Goal: Download file/media

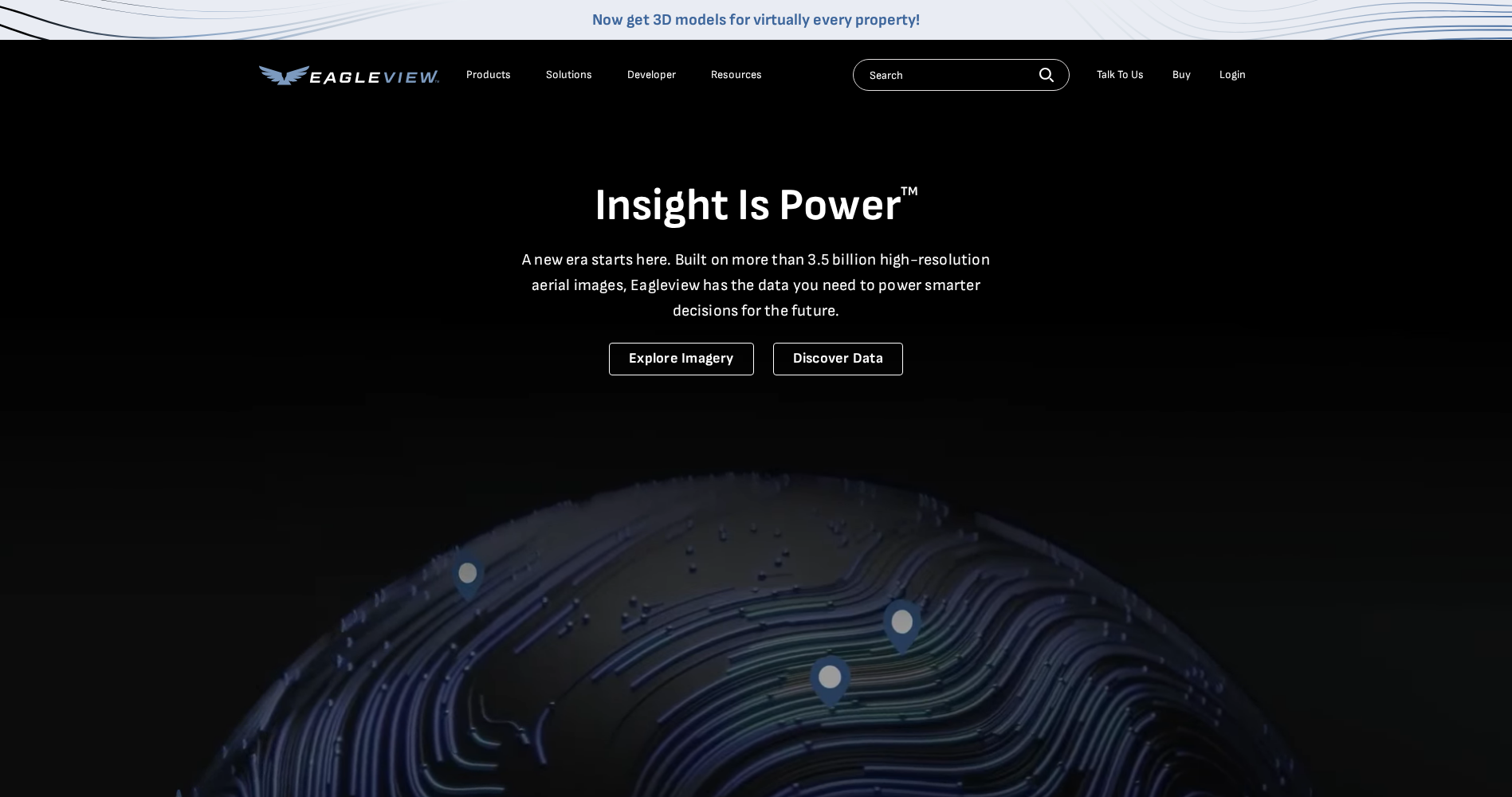
click at [1233, 70] on div "Login" at bounding box center [1233, 75] width 27 height 15
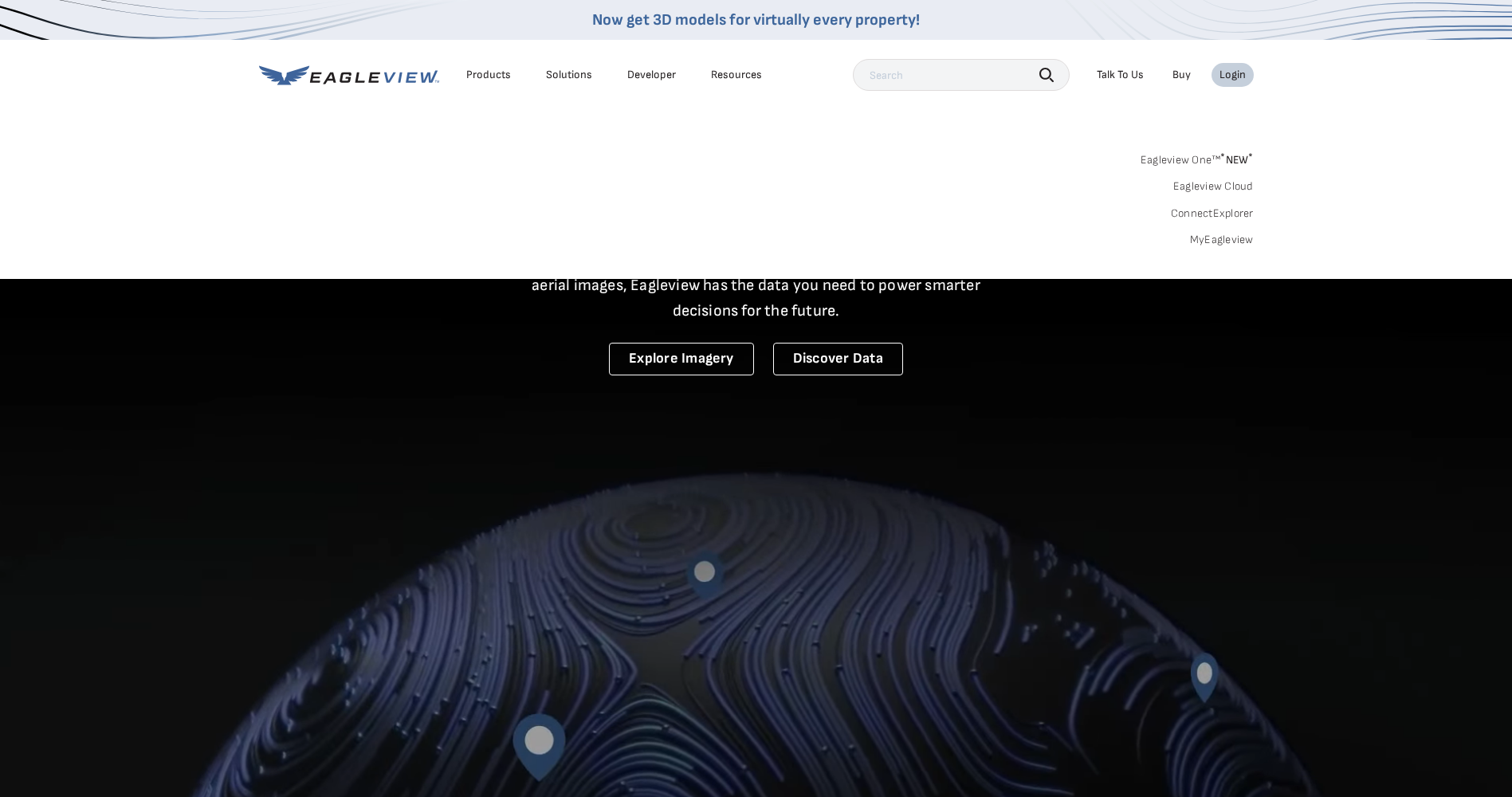
click at [1214, 242] on link "MyEagleview" at bounding box center [1222, 240] width 64 height 15
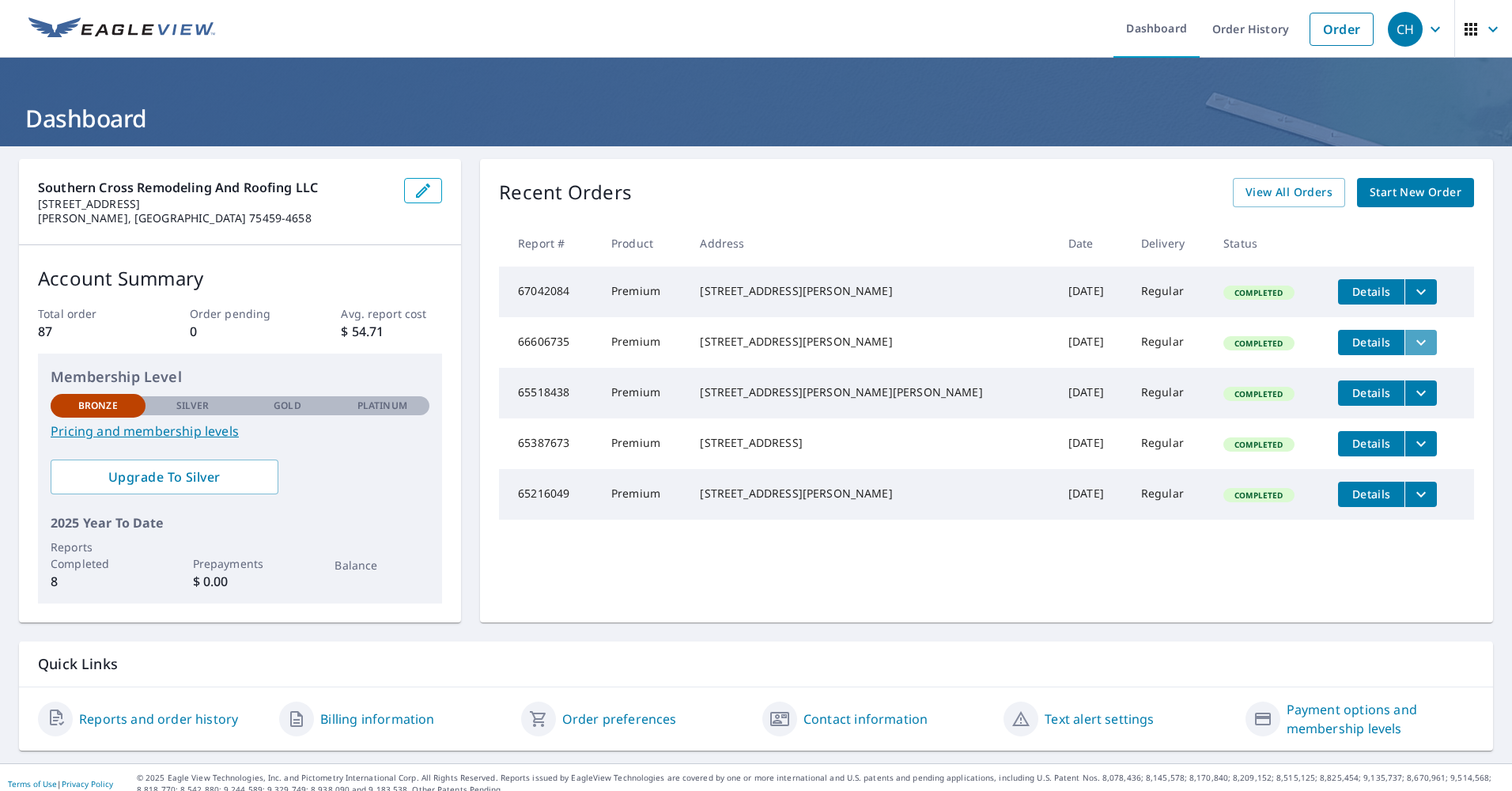
click at [1412, 350] on icon "filesDropdownBtn-66606735" at bounding box center [1420, 341] width 19 height 19
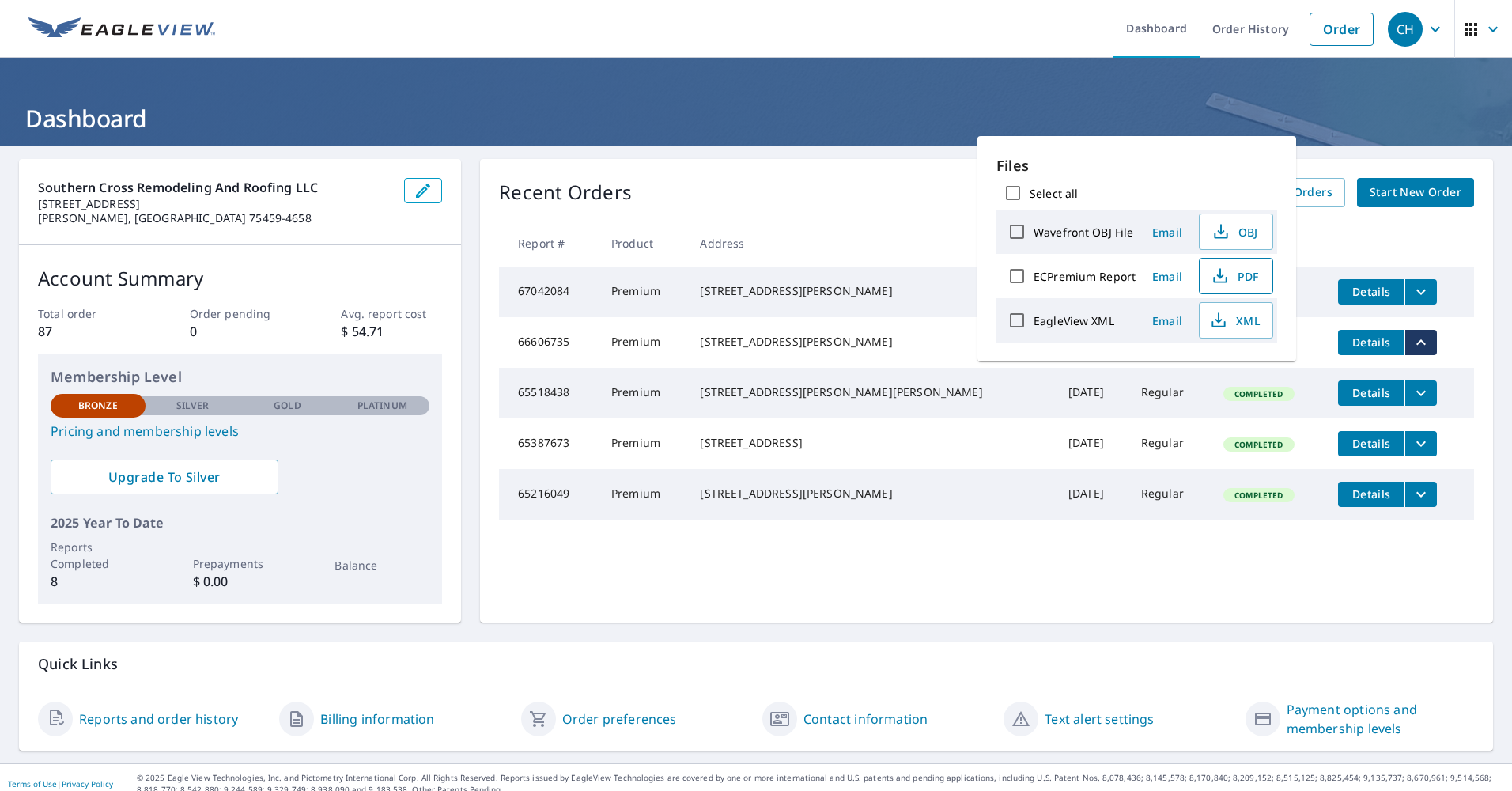
click at [1246, 274] on span "PDF" at bounding box center [1235, 275] width 51 height 19
click at [1248, 275] on span "PDF" at bounding box center [1235, 275] width 51 height 19
